Goal: Share content

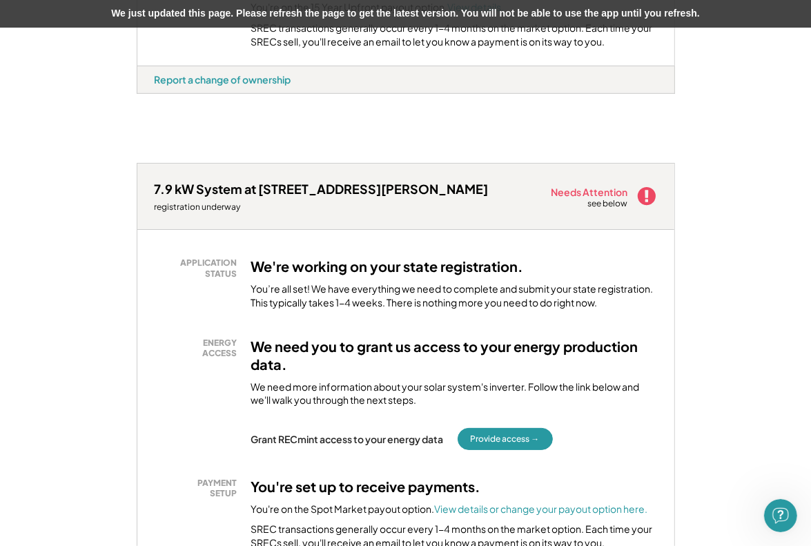
scroll to position [828, 0]
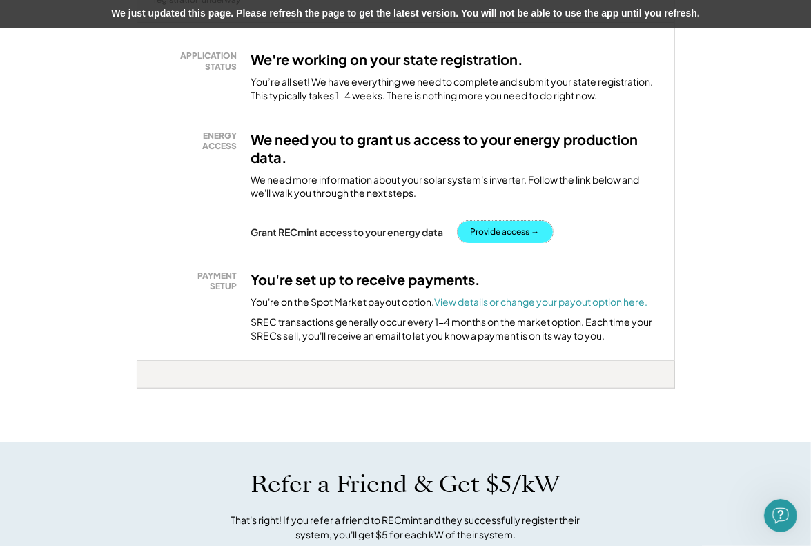
click at [519, 243] on button "Provide access →" at bounding box center [505, 232] width 95 height 22
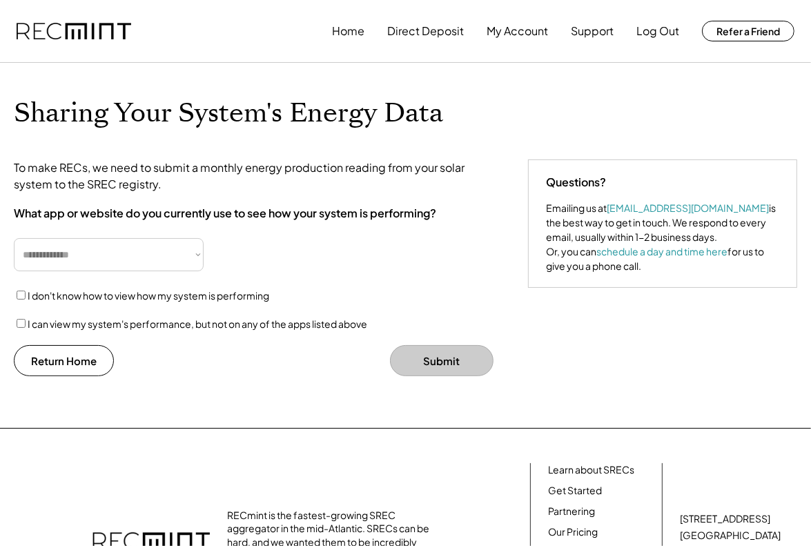
select select "**********"
